Goal: Task Accomplishment & Management: Manage account settings

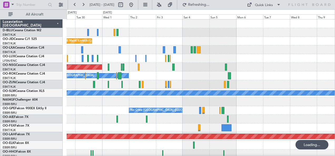
click at [63, 131] on div "A/C Unavailable [GEOGRAPHIC_DATA]-[GEOGRAPHIC_DATA] Planned Maint [GEOGRAPHIC_D…" at bounding box center [167, 82] width 335 height 147
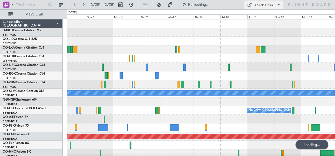
click at [274, 3] on button "Quick Links" at bounding box center [263, 5] width 39 height 8
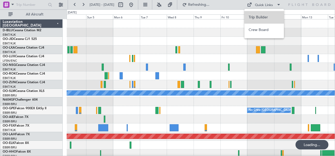
click at [271, 18] on button "Trip Builder" at bounding box center [263, 17] width 39 height 13
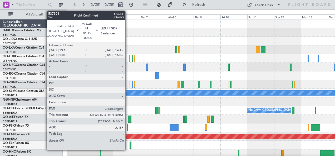
click at [128, 120] on div at bounding box center [129, 119] width 2 height 7
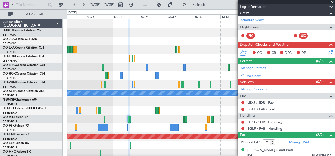
scroll to position [81, 0]
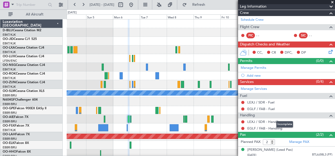
click at [273, 123] on mat-tooltip-component "Incomplete" at bounding box center [285, 125] width 24 height 14
click at [262, 120] on link "LEXJ / SDR - Handling" at bounding box center [264, 122] width 35 height 4
click at [256, 127] on link "EGLF / FAB - Handling" at bounding box center [264, 128] width 35 height 4
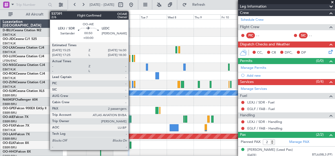
click at [131, 121] on div at bounding box center [130, 119] width 1 height 7
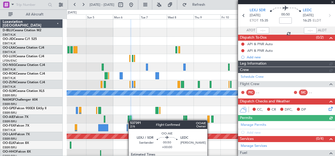
scroll to position [74, 0]
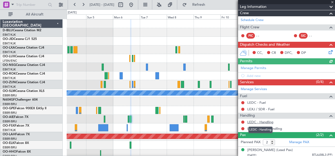
click at [259, 120] on link "LEDC - Handling" at bounding box center [260, 122] width 26 height 4
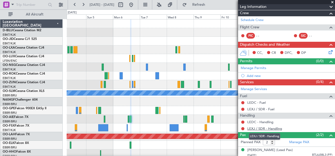
click at [260, 127] on link "LEXJ / SDR - Handling" at bounding box center [264, 129] width 35 height 4
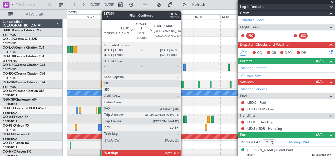
click at [183, 118] on div at bounding box center [183, 119] width 1 height 7
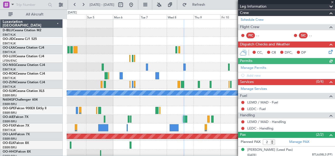
scroll to position [98, 0]
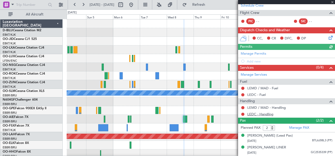
click at [264, 112] on link "LEDC - Handling" at bounding box center [260, 114] width 26 height 4
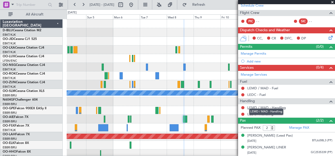
click at [262, 106] on link "LEMD / MAD - Handling" at bounding box center [266, 108] width 38 height 4
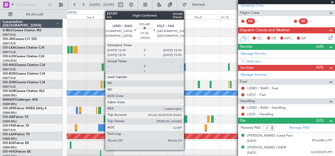
click at [186, 118] on div at bounding box center [186, 119] width 2 height 7
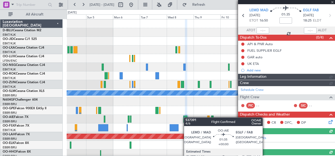
scroll to position [88, 0]
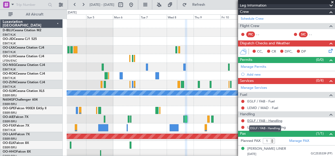
click at [262, 120] on link "EGLF / FAB - Handling" at bounding box center [264, 121] width 35 height 4
click at [262, 125] on link "LEMD / MAD - Handling" at bounding box center [266, 127] width 38 height 4
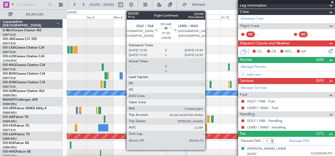
click at [208, 121] on div at bounding box center [208, 119] width 2 height 7
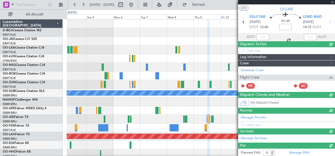
scroll to position [76, 0]
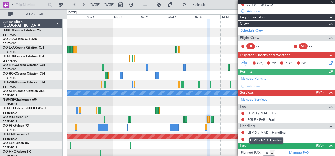
click at [262, 132] on link "LEMD / MAD - Handling" at bounding box center [266, 133] width 38 height 4
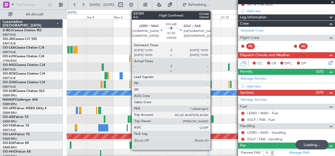
click at [213, 117] on div at bounding box center [212, 119] width 2 height 7
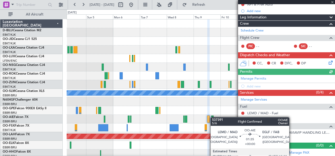
type input "1"
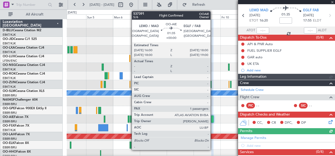
scroll to position [93, 0]
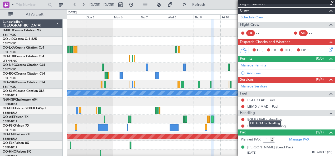
click at [264, 117] on link "EGLF / FAB - Handling" at bounding box center [264, 119] width 35 height 4
click at [261, 117] on link "EGLF / FAB - Handling" at bounding box center [264, 119] width 35 height 4
click at [215, 121] on div at bounding box center [201, 119] width 268 height 9
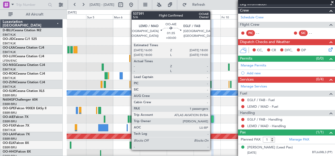
click at [213, 118] on div at bounding box center [212, 119] width 2 height 7
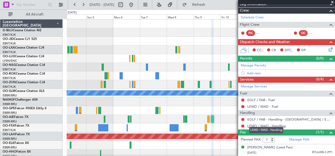
click at [265, 124] on link "LEMD / MAD - Handling" at bounding box center [266, 126] width 38 height 4
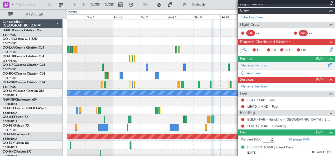
scroll to position [0, 0]
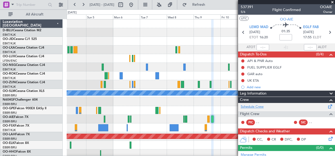
click at [259, 106] on link "Schedule Crew" at bounding box center [252, 107] width 23 height 5
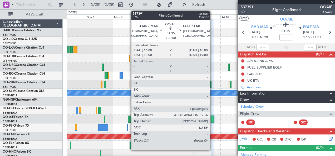
click at [213, 119] on div at bounding box center [212, 119] width 2 height 7
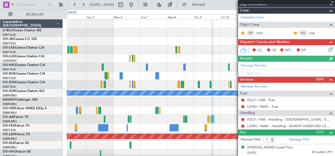
scroll to position [93, 0]
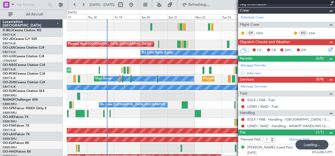
click at [201, 107] on div "No Crew [GEOGRAPHIC_DATA] ([GEOGRAPHIC_DATA] National) Planned Maint [GEOGRAPHI…" at bounding box center [201, 105] width 268 height 9
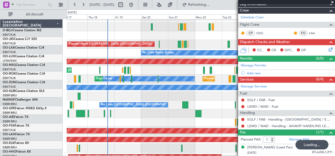
scroll to position [6, 0]
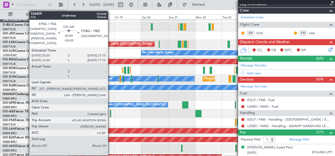
click at [111, 113] on div at bounding box center [110, 113] width 1 height 7
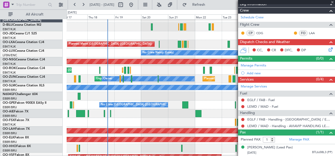
type input "-00:05"
type input "2"
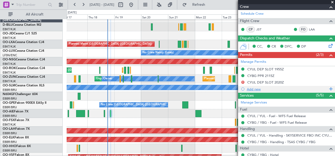
scroll to position [118, 0]
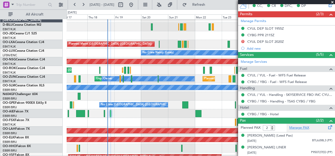
click at [305, 126] on link "Manage PAX" at bounding box center [299, 128] width 20 height 5
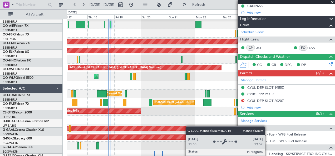
scroll to position [95, 0]
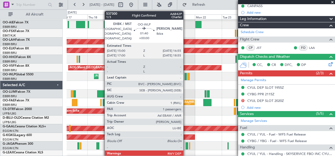
click at [186, 76] on div at bounding box center [186, 76] width 2 height 7
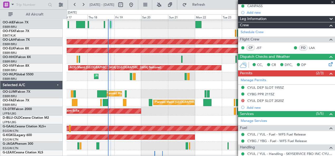
type input "1"
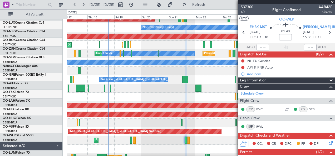
scroll to position [31, 0]
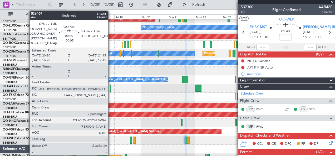
click at [111, 87] on div at bounding box center [110, 88] width 1 height 7
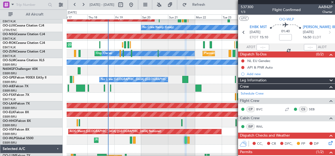
type input "-00:05"
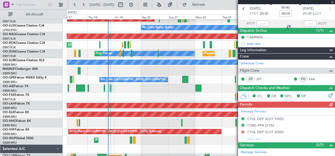
scroll to position [0, 0]
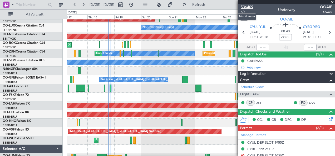
click at [249, 7] on span "536409" at bounding box center [247, 7] width 13 height 6
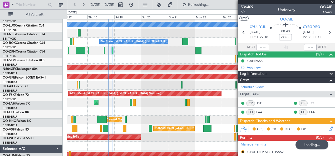
scroll to position [69, 0]
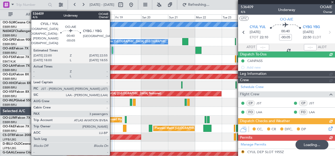
click at [112, 47] on div at bounding box center [112, 50] width 1 height 7
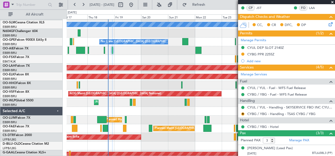
scroll to position [123, 0]
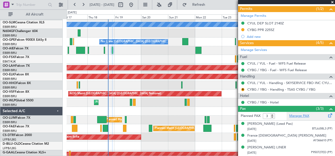
click at [295, 114] on link "Manage PAX" at bounding box center [299, 116] width 20 height 5
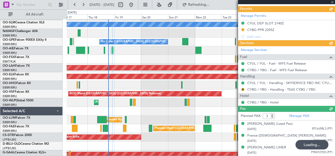
scroll to position [0, 0]
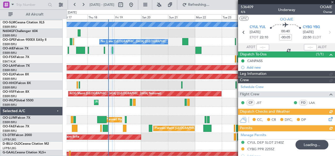
type input "4"
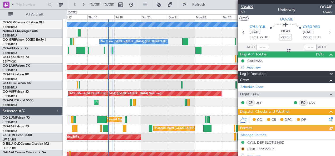
click at [253, 7] on span "536409" at bounding box center [247, 7] width 13 height 6
